Goal: Task Accomplishment & Management: Use online tool/utility

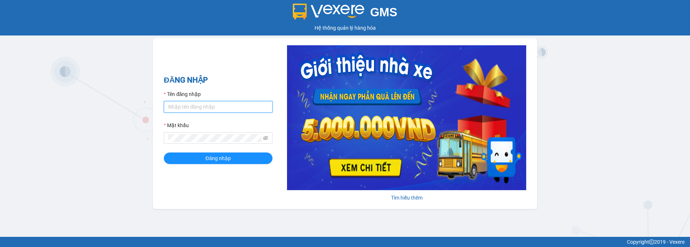
type input "phuc.locthuy"
click at [242, 110] on input "phuc.locthuy" at bounding box center [218, 107] width 109 height 12
click at [257, 107] on input "phuc.locthuy" at bounding box center [218, 107] width 109 height 12
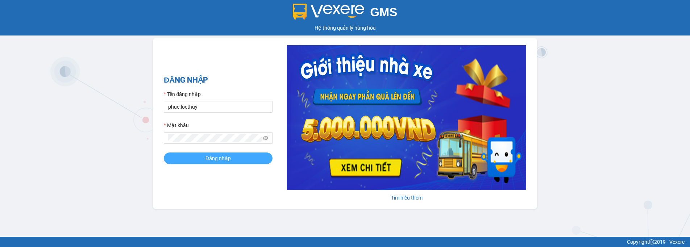
click at [186, 161] on button "Đăng nhập" at bounding box center [218, 158] width 109 height 12
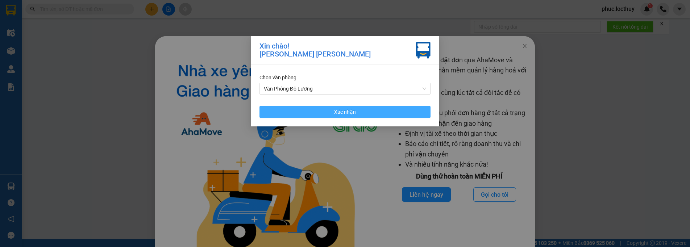
click at [321, 107] on button "Xác nhận" at bounding box center [344, 112] width 171 height 12
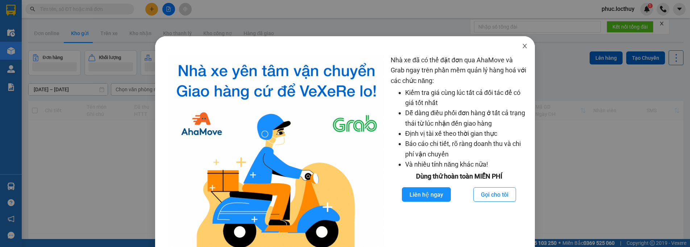
click at [516, 47] on span "Close" at bounding box center [524, 46] width 20 height 20
